Goal: Transaction & Acquisition: Purchase product/service

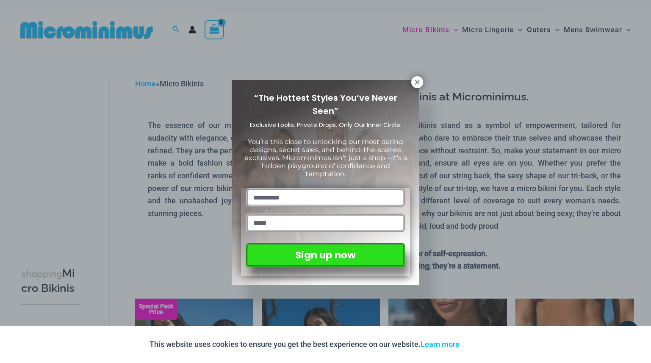
click at [413, 82] on icon at bounding box center [417, 82] width 8 height 8
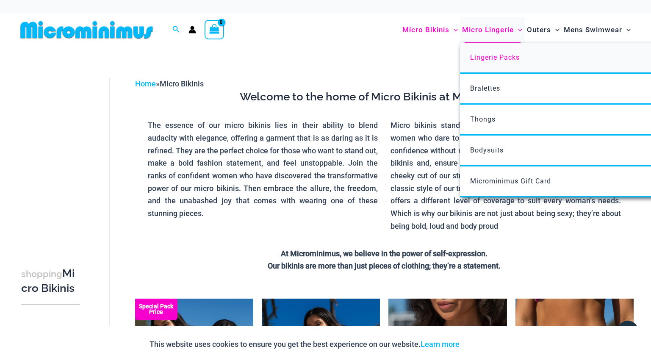
click at [500, 55] on span "Lingerie Packs" at bounding box center [495, 57] width 50 height 8
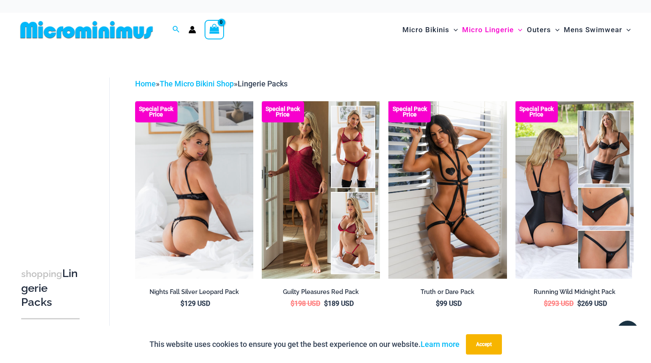
click at [211, 174] on img at bounding box center [194, 189] width 118 height 177
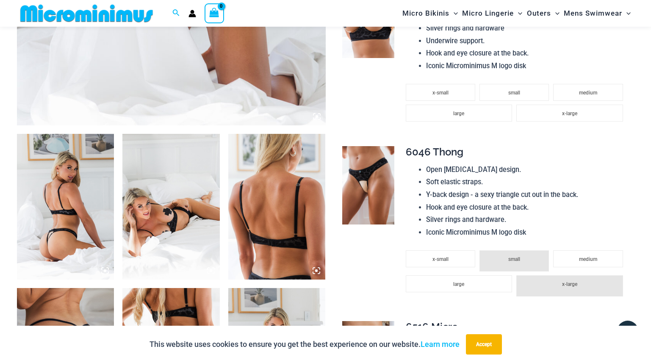
scroll to position [444, 0]
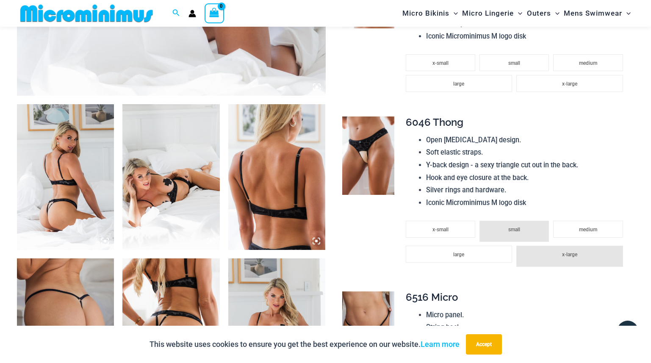
click at [78, 159] on img at bounding box center [65, 177] width 97 height 146
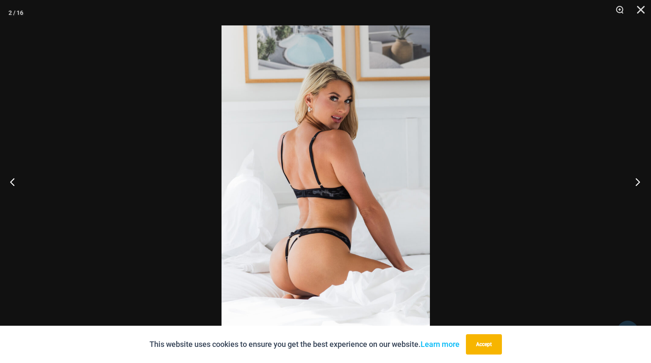
click at [640, 183] on button "Next" at bounding box center [635, 182] width 32 height 42
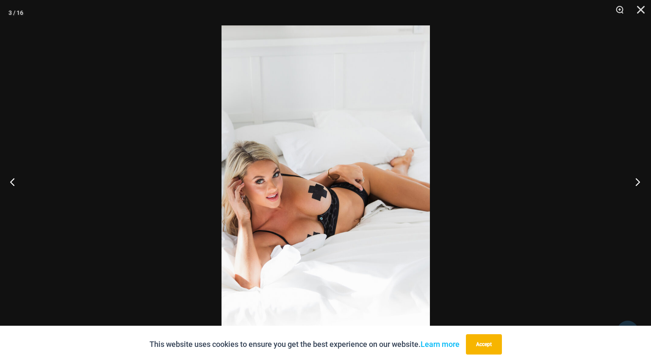
click at [640, 183] on button "Next" at bounding box center [635, 182] width 32 height 42
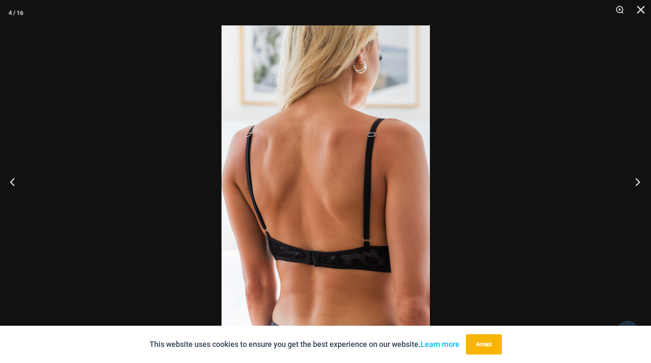
click at [640, 183] on button "Next" at bounding box center [635, 182] width 32 height 42
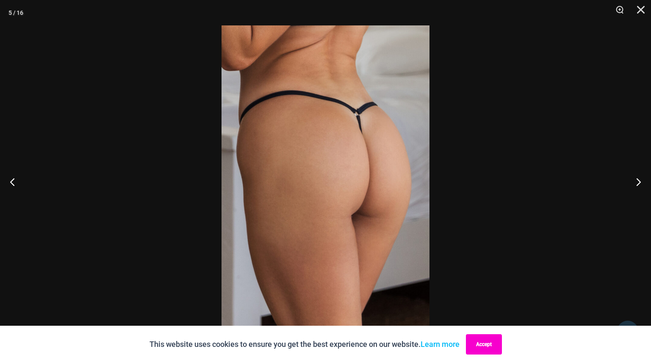
click at [485, 344] on button "Accept" at bounding box center [484, 344] width 36 height 20
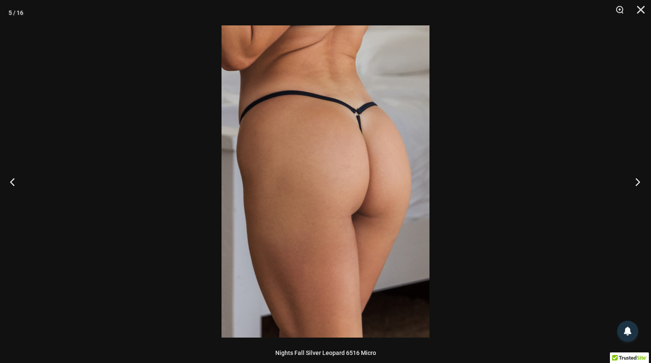
click at [639, 183] on button "Next" at bounding box center [635, 182] width 32 height 42
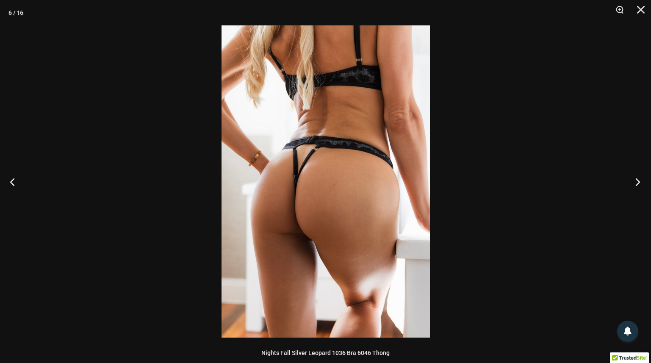
click at [639, 183] on button "Next" at bounding box center [635, 182] width 32 height 42
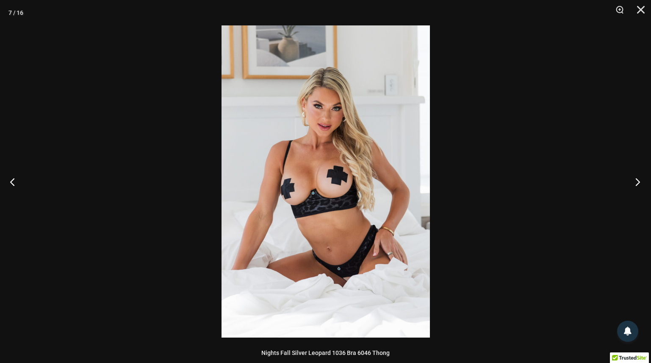
click at [639, 183] on button "Next" at bounding box center [635, 182] width 32 height 42
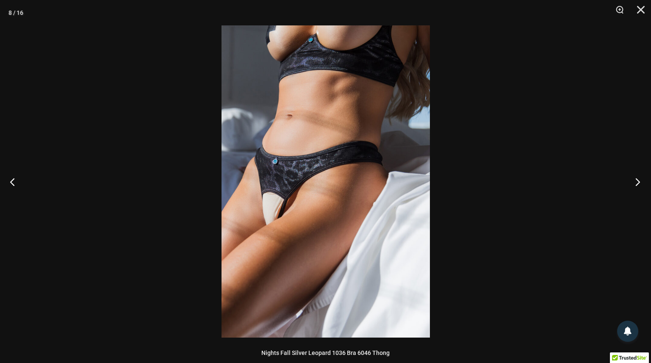
click at [639, 183] on button "Next" at bounding box center [635, 182] width 32 height 42
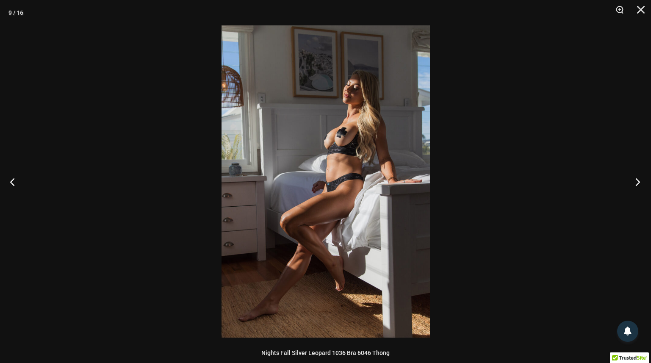
click at [639, 183] on button "Next" at bounding box center [635, 182] width 32 height 42
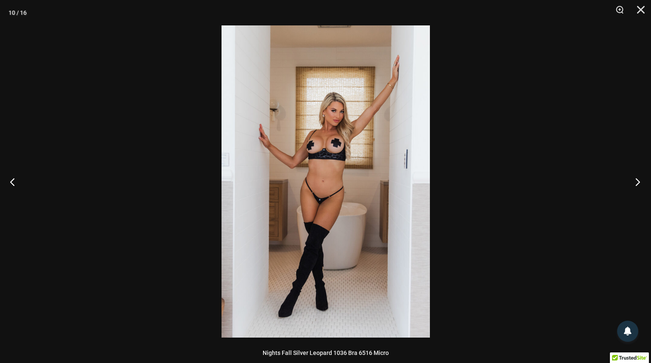
click at [639, 183] on button "Next" at bounding box center [635, 182] width 32 height 42
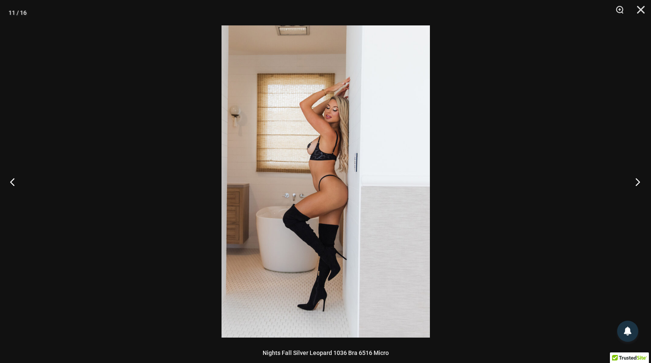
click at [639, 183] on button "Next" at bounding box center [635, 182] width 32 height 42
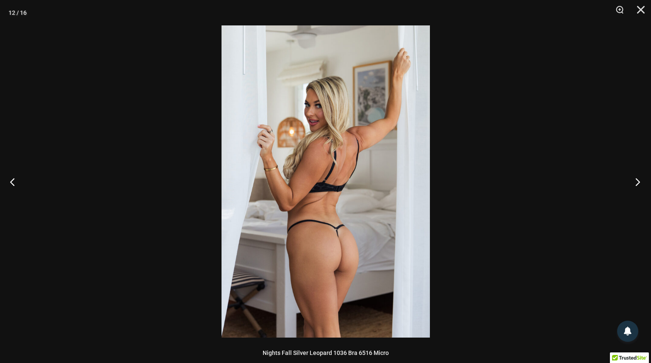
click at [639, 183] on button "Next" at bounding box center [635, 182] width 32 height 42
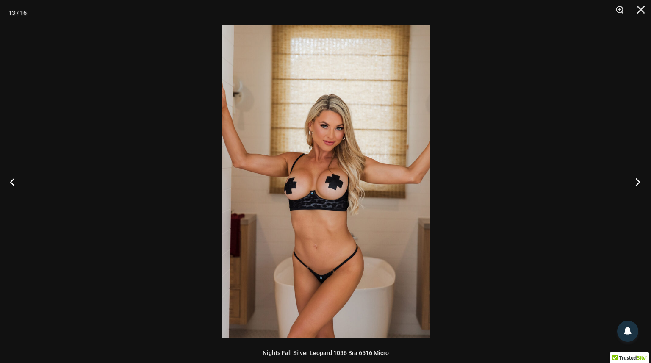
click at [639, 183] on button "Next" at bounding box center [635, 182] width 32 height 42
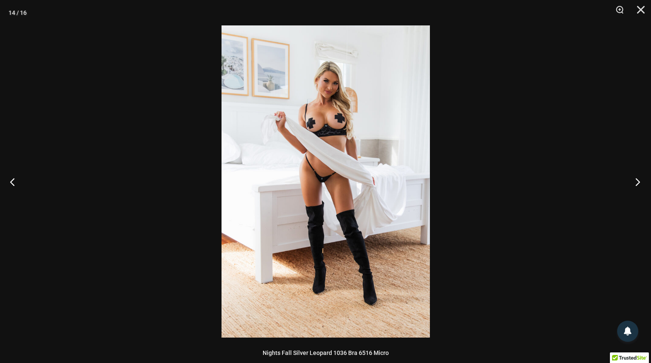
click at [639, 183] on button "Next" at bounding box center [635, 182] width 32 height 42
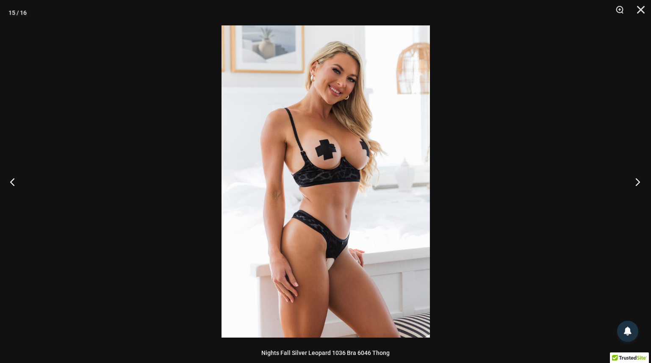
click at [639, 183] on button "Next" at bounding box center [635, 182] width 32 height 42
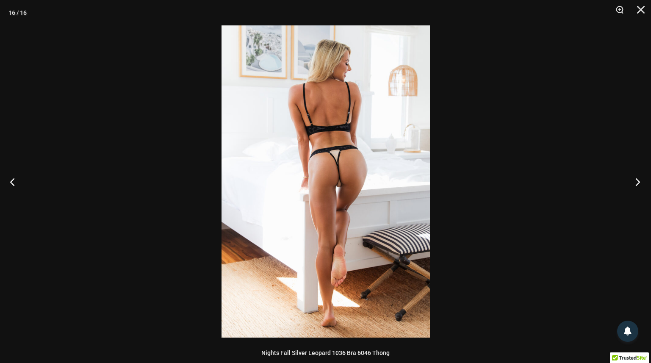
click at [639, 183] on button "Next" at bounding box center [635, 182] width 32 height 42
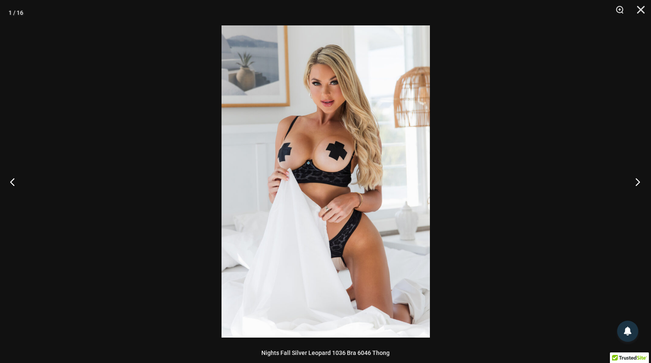
click at [639, 183] on button "Next" at bounding box center [635, 182] width 32 height 42
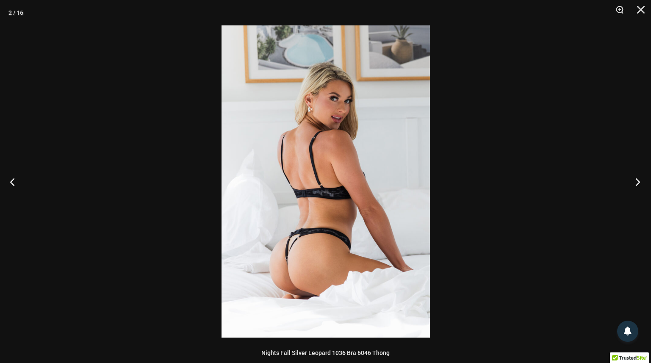
click at [639, 183] on button "Next" at bounding box center [635, 182] width 32 height 42
